Goal: Transaction & Acquisition: Subscribe to service/newsletter

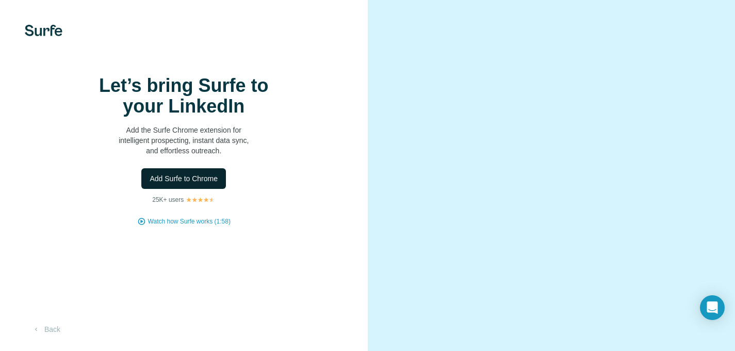
click at [206, 184] on span "Add Surfe to Chrome" at bounding box center [184, 178] width 68 height 10
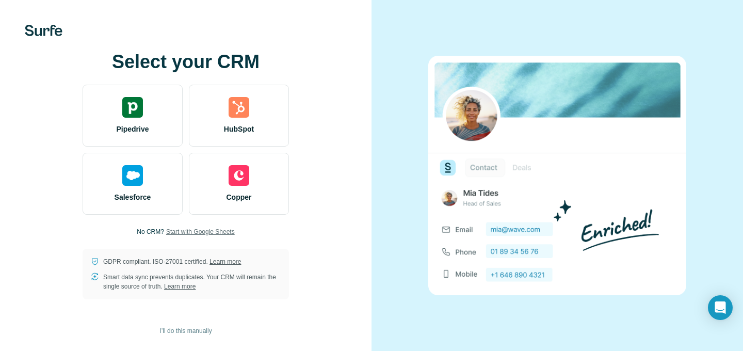
click at [203, 234] on span "Start with Google Sheets" at bounding box center [200, 231] width 69 height 9
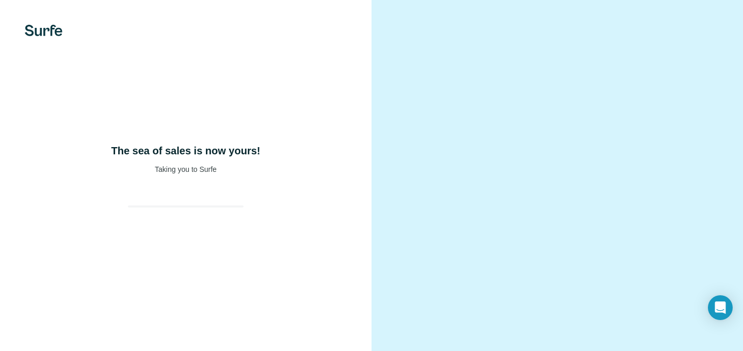
click at [485, 94] on div at bounding box center [558, 175] width 372 height 351
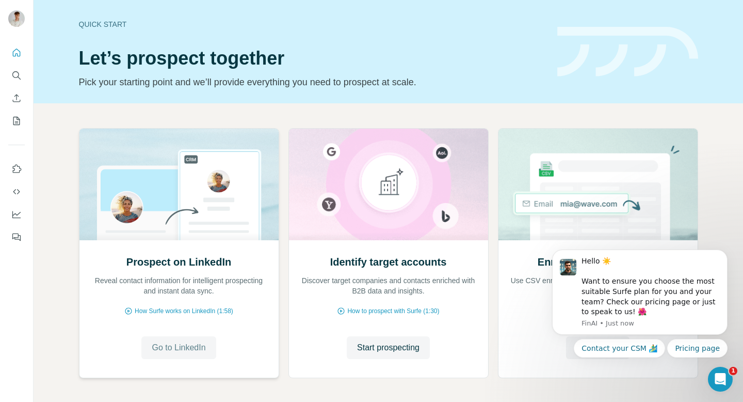
click at [191, 346] on span "Go to LinkedIn" at bounding box center [179, 347] width 54 height 12
